Goal: Navigation & Orientation: Find specific page/section

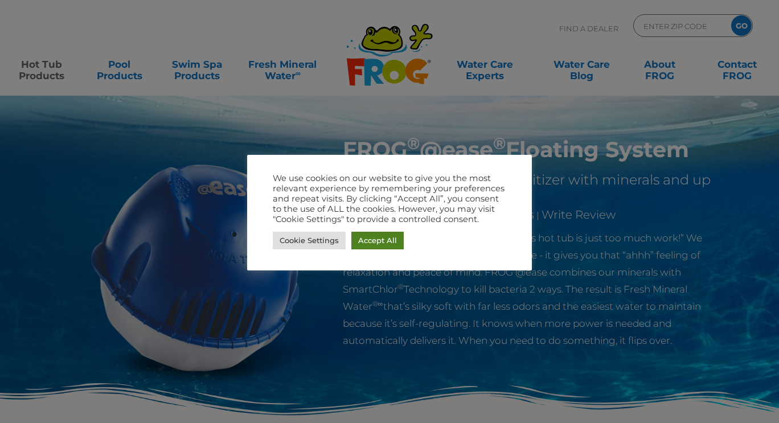
click at [381, 239] on link "Accept All" at bounding box center [377, 241] width 52 height 18
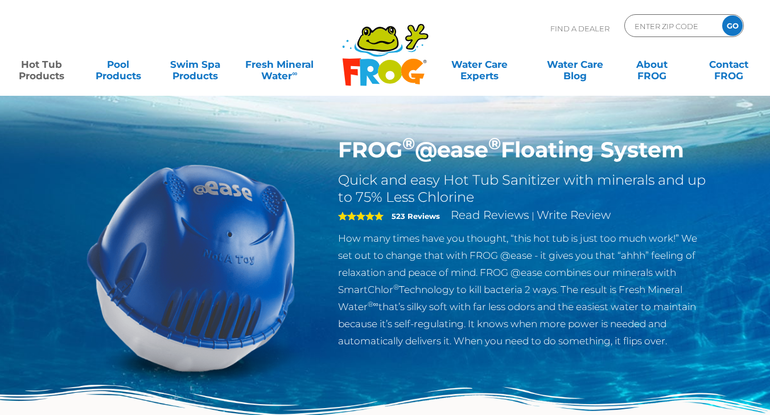
click at [580, 27] on p "Find A Dealer" at bounding box center [580, 28] width 59 height 28
click at [667, 22] on input "Zip Code Form" at bounding box center [672, 26] width 77 height 17
type input "9"
type input "95762"
click at [735, 33] on input "GO" at bounding box center [733, 25] width 20 height 20
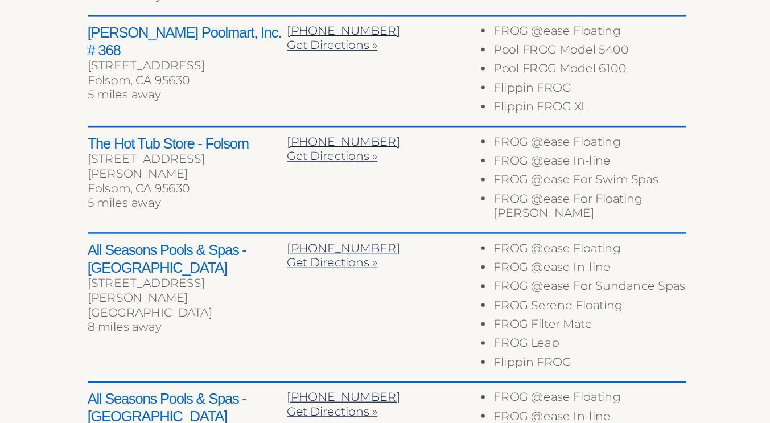
scroll to position [527, 0]
